Goal: Find specific page/section: Find specific page/section

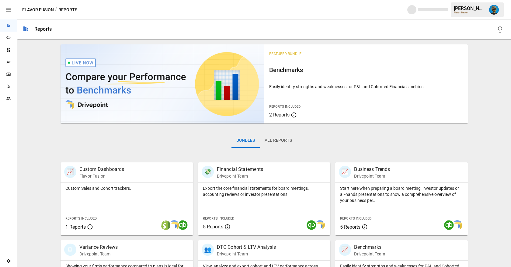
scroll to position [8, 0]
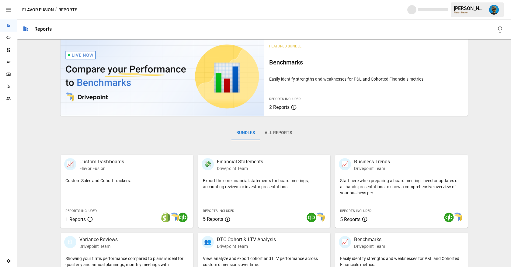
click at [269, 134] on button "All Reports" at bounding box center [278, 133] width 37 height 15
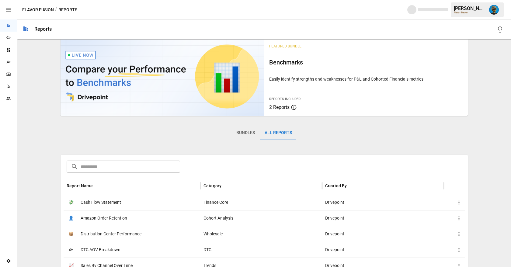
scroll to position [0, 0]
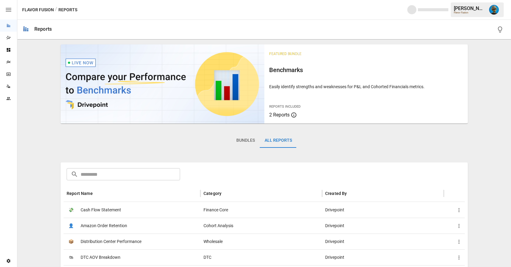
click at [123, 176] on input "text" at bounding box center [130, 174] width 99 height 12
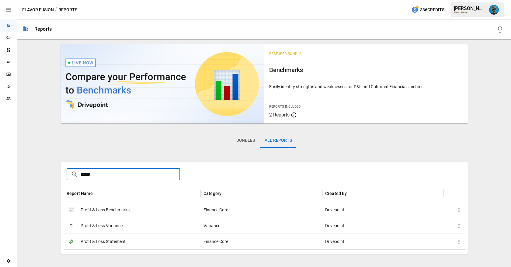
type input "*****"
click at [153, 229] on div "🗓 Profit & Loss Variance" at bounding box center [132, 226] width 137 height 16
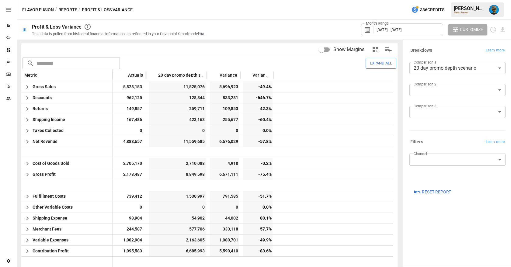
click at [374, 64] on button "Expand All" at bounding box center [381, 63] width 31 height 11
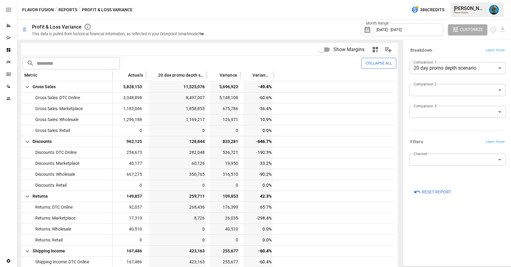
click at [374, 64] on button "Collapse All" at bounding box center [378, 63] width 35 height 11
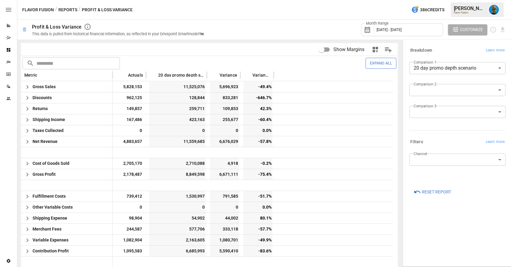
click at [374, 64] on button "Expand All" at bounding box center [381, 63] width 31 height 11
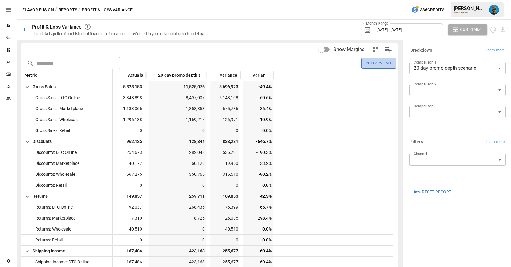
click at [374, 64] on button "Collapse All" at bounding box center [378, 63] width 35 height 11
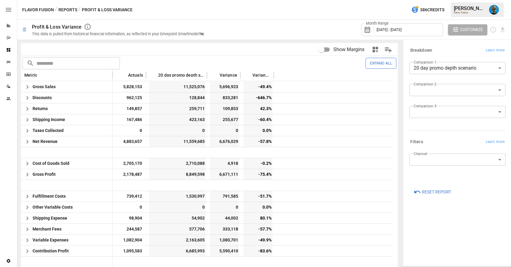
click at [374, 64] on button "Expand All" at bounding box center [381, 63] width 31 height 11
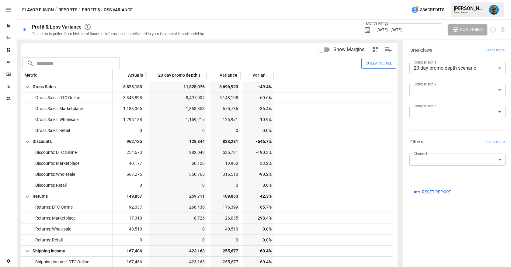
click at [374, 64] on button "Collapse All" at bounding box center [378, 63] width 35 height 11
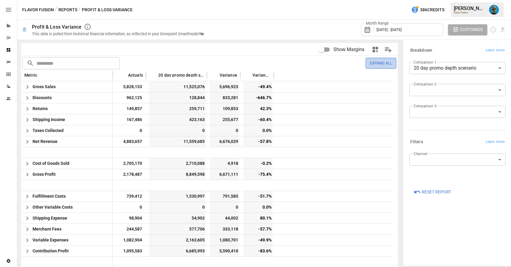
click at [374, 64] on button "Expand All" at bounding box center [381, 63] width 31 height 11
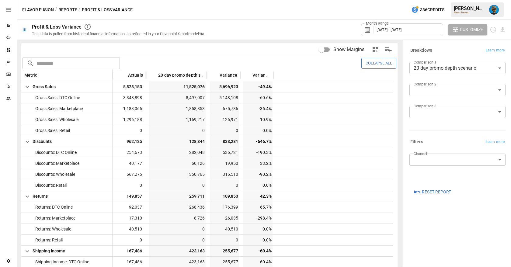
click at [374, 64] on button "Collapse All" at bounding box center [378, 63] width 35 height 11
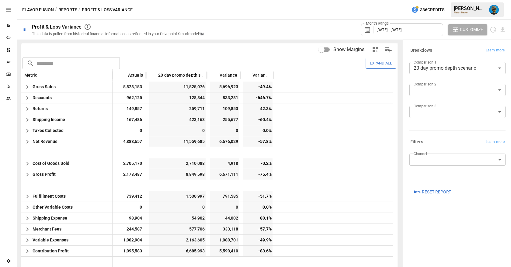
click at [374, 64] on button "Expand All" at bounding box center [381, 63] width 31 height 11
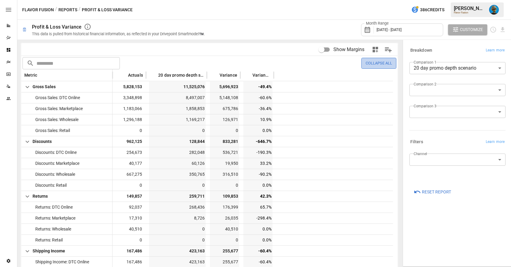
click at [374, 64] on button "Collapse All" at bounding box center [378, 63] width 35 height 11
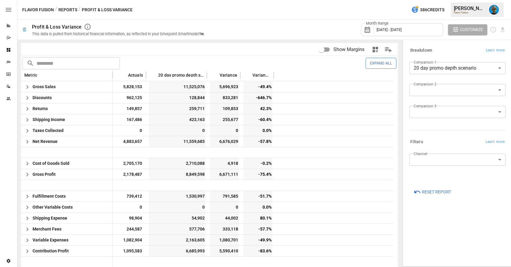
click at [374, 64] on button "Expand All" at bounding box center [381, 63] width 31 height 11
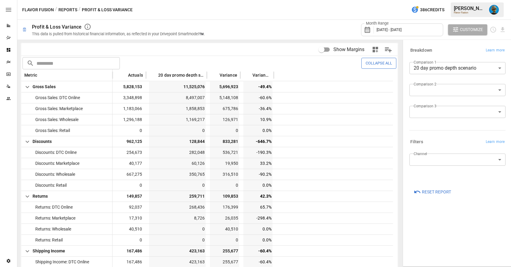
click at [374, 64] on button "Collapse All" at bounding box center [378, 63] width 35 height 11
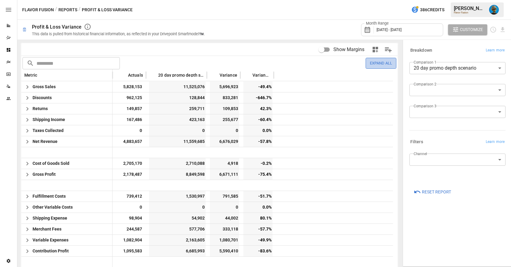
click at [374, 64] on button "Expand All" at bounding box center [381, 63] width 31 height 11
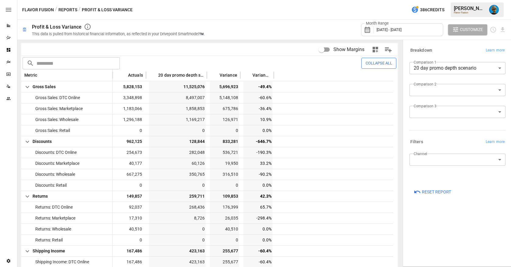
click at [371, 64] on button "Collapse All" at bounding box center [378, 63] width 35 height 11
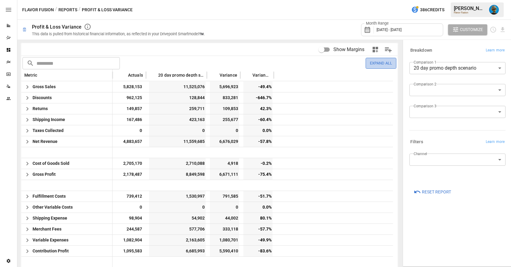
click at [371, 64] on button "Expand All" at bounding box center [381, 63] width 31 height 11
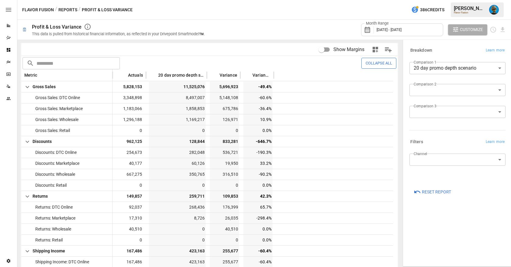
click at [371, 64] on button "Collapse All" at bounding box center [378, 63] width 35 height 11
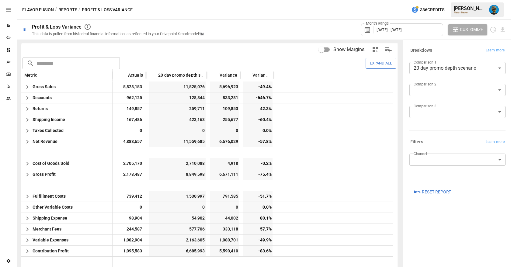
click at [374, 63] on button "Expand All" at bounding box center [381, 63] width 31 height 11
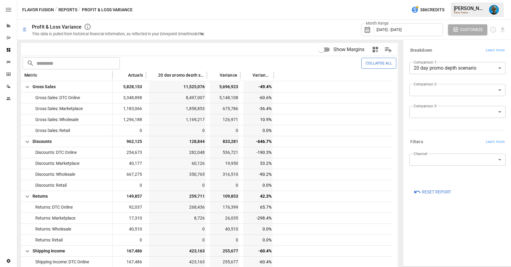
click at [374, 63] on button "Collapse All" at bounding box center [378, 63] width 35 height 11
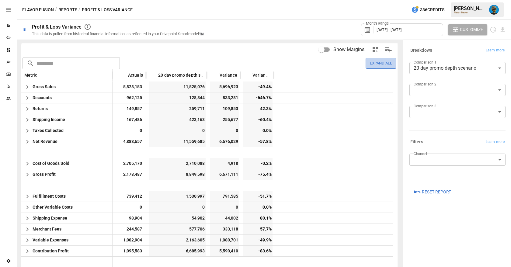
click at [374, 63] on button "Expand All" at bounding box center [381, 63] width 31 height 11
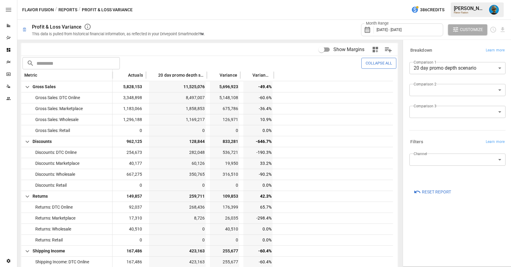
click at [374, 63] on button "Collapse All" at bounding box center [378, 63] width 35 height 11
